Goal: Transaction & Acquisition: Purchase product/service

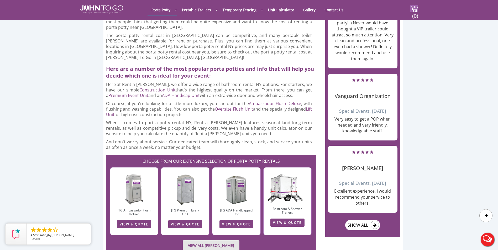
scroll to position [683, 0]
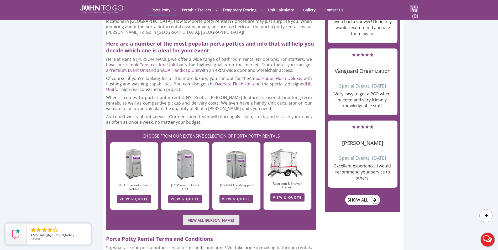
click at [207, 182] on div at bounding box center [249, 125] width 498 height 250
click at [200, 216] on link "VIEW ALL PORTA JOHN RENTALS" at bounding box center [211, 221] width 57 height 10
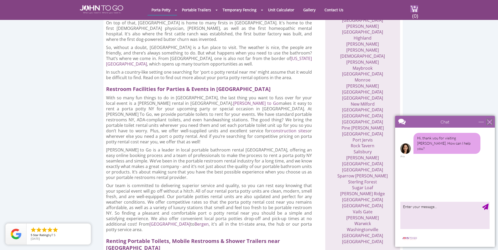
click at [488, 123] on div "close" at bounding box center [489, 121] width 5 height 5
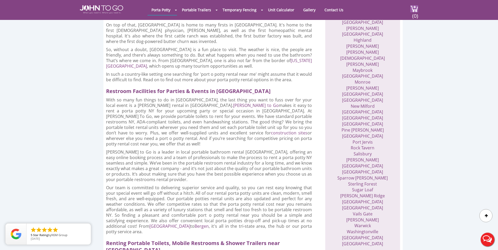
scroll to position [315, 0]
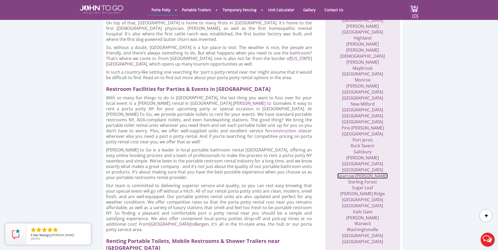
click at [373, 173] on link "Sparrow Bush" at bounding box center [362, 176] width 50 height 6
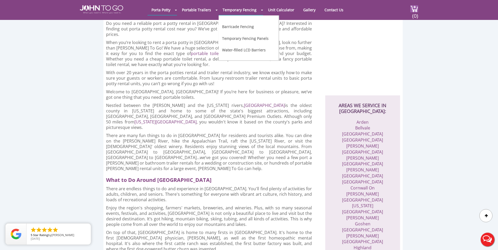
scroll to position [0, 0]
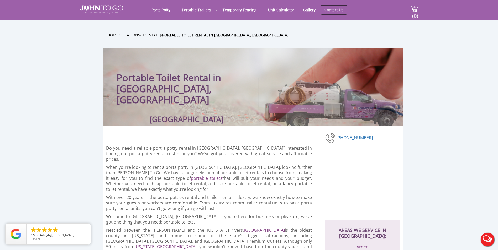
click at [328, 10] on link "Contact Us" at bounding box center [334, 10] width 27 height 10
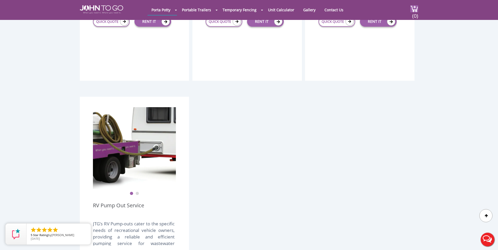
scroll to position [1024, 0]
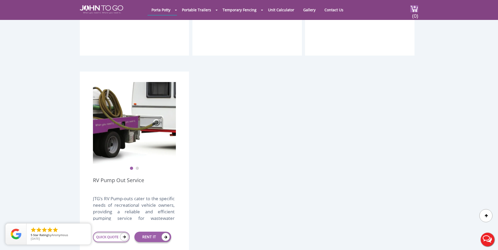
click at [136, 160] on ul "1 2" at bounding box center [134, 165] width 83 height 11
click at [138, 167] on button "2" at bounding box center [137, 169] width 4 height 4
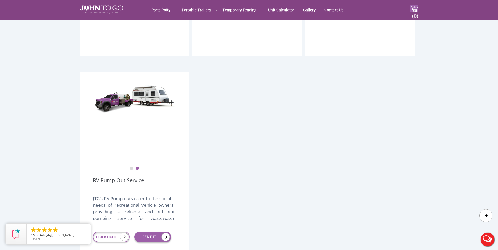
click at [155, 200] on div "JTG’s RV Pump-outs cater to the specific needs of recreational vehicle owners, …" at bounding box center [134, 208] width 82 height 25
click at [123, 233] on icon at bounding box center [124, 237] width 8 height 8
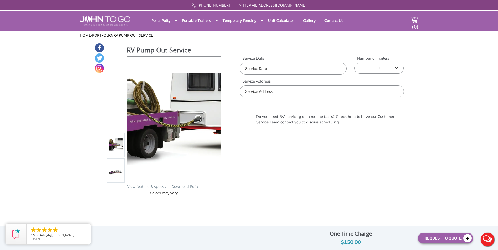
click at [273, 93] on input "text" at bounding box center [322, 92] width 164 height 12
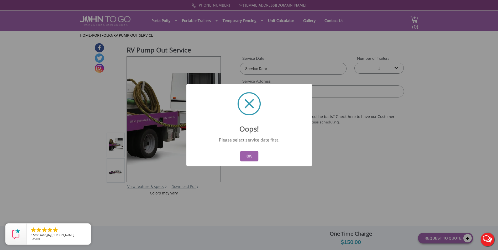
click at [289, 70] on body "Home 877 564 6977 info@johntogo.com Porta Potty Portable Toilets ADA Accessible…" at bounding box center [249, 128] width 498 height 257
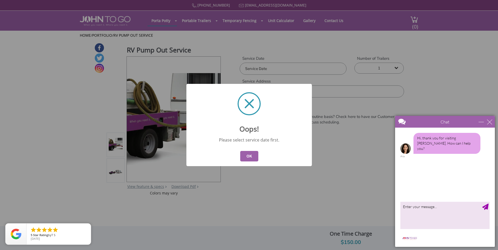
click at [250, 157] on button "OK" at bounding box center [249, 156] width 18 height 11
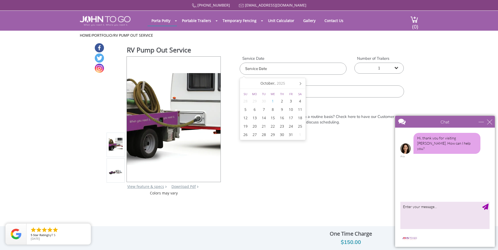
click at [322, 69] on input "text" at bounding box center [293, 69] width 107 height 12
click at [274, 103] on div "1" at bounding box center [272, 101] width 9 height 8
type input "10/01/2025"
click at [347, 78] on div "Service Date 10/01/2025 Number of Trailers 1 2 (5% discount) 3 (8% discount) 4 …" at bounding box center [322, 77] width 172 height 42
click at [490, 123] on div "close" at bounding box center [489, 121] width 5 height 5
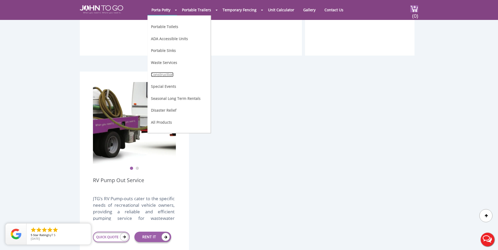
click at [165, 74] on link "Construction" at bounding box center [162, 74] width 23 height 5
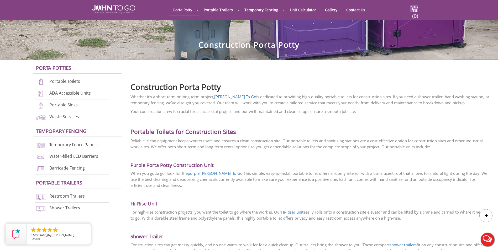
scroll to position [105, 0]
click at [64, 83] on link "Portable Toilets" at bounding box center [64, 82] width 31 height 6
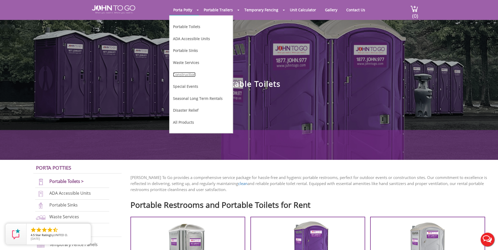
click at [185, 75] on link "Construction" at bounding box center [184, 74] width 23 height 5
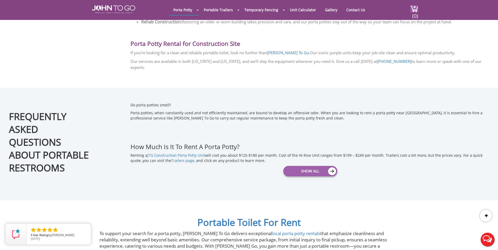
scroll to position [735, 0]
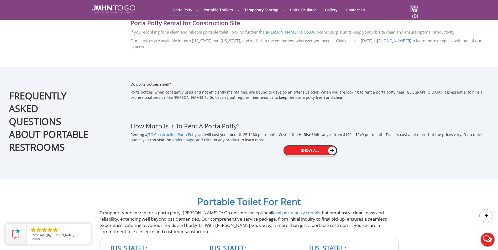
click at [313, 145] on link "Show All" at bounding box center [310, 150] width 54 height 11
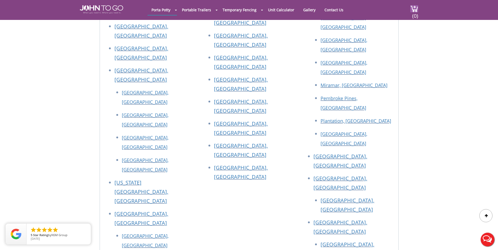
scroll to position [1549, 0]
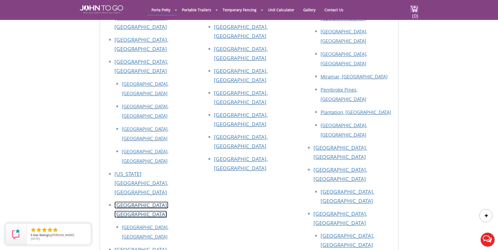
click at [139, 202] on link "[GEOGRAPHIC_DATA], [GEOGRAPHIC_DATA]" at bounding box center [141, 210] width 54 height 16
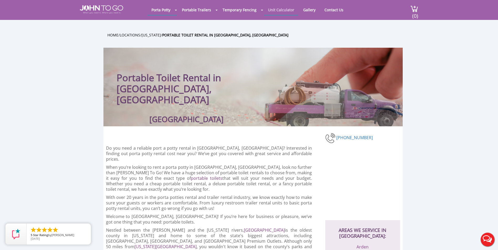
click at [287, 11] on link "Unit Calculator" at bounding box center [281, 10] width 34 height 10
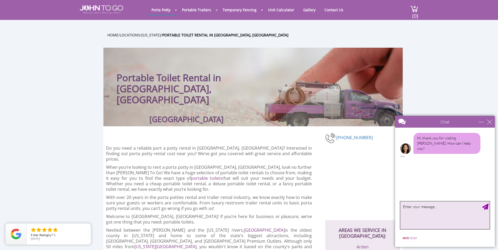
click at [421, 210] on textarea "type your message" at bounding box center [444, 216] width 89 height 28
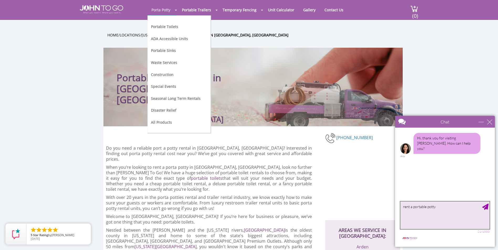
type textarea "rent a portable potty"
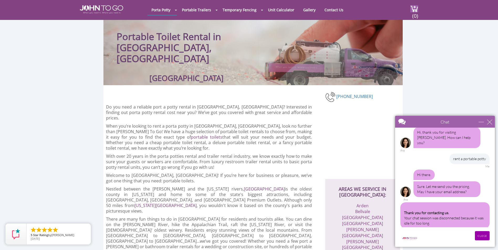
scroll to position [53, 0]
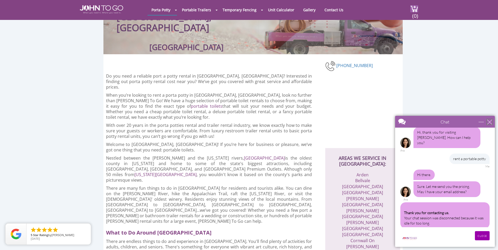
click at [487, 122] on div "close" at bounding box center [489, 121] width 5 height 5
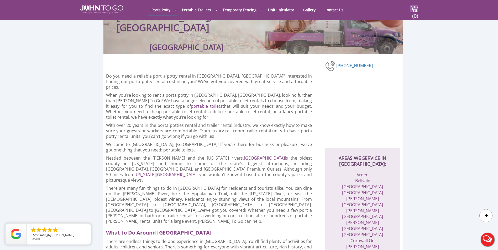
scroll to position [0, 0]
